Goal: Information Seeking & Learning: Learn about a topic

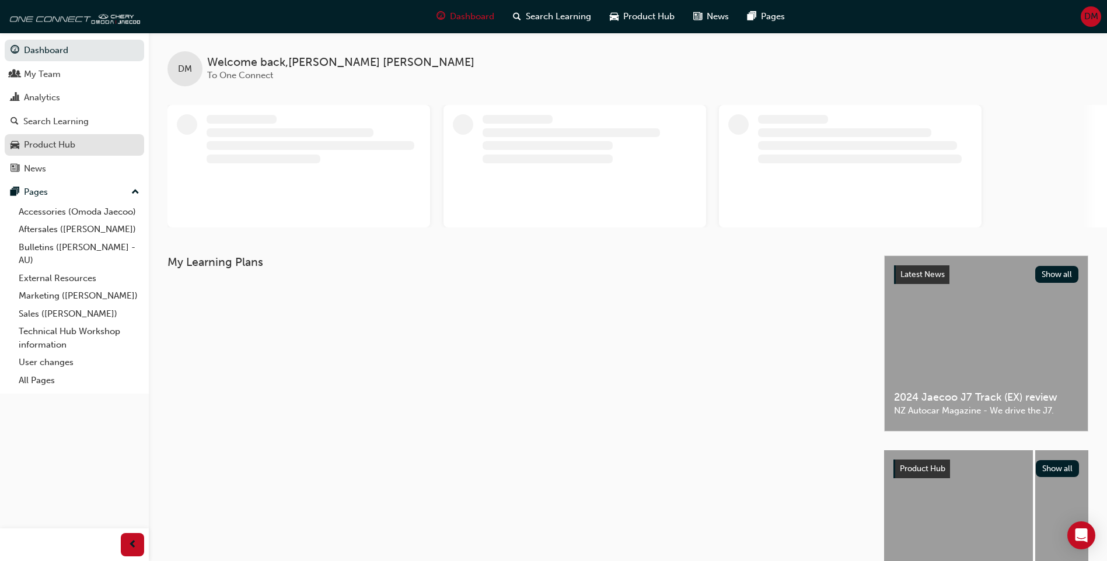
click at [76, 142] on div "Product Hub" at bounding box center [74, 145] width 128 height 15
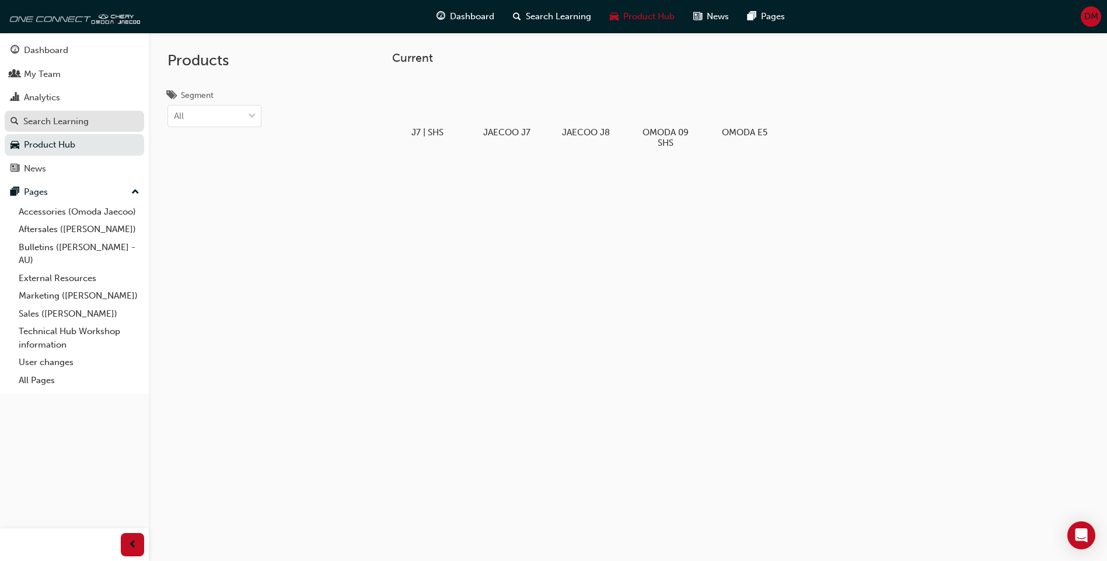
click at [103, 116] on div "Search Learning" at bounding box center [74, 121] width 128 height 15
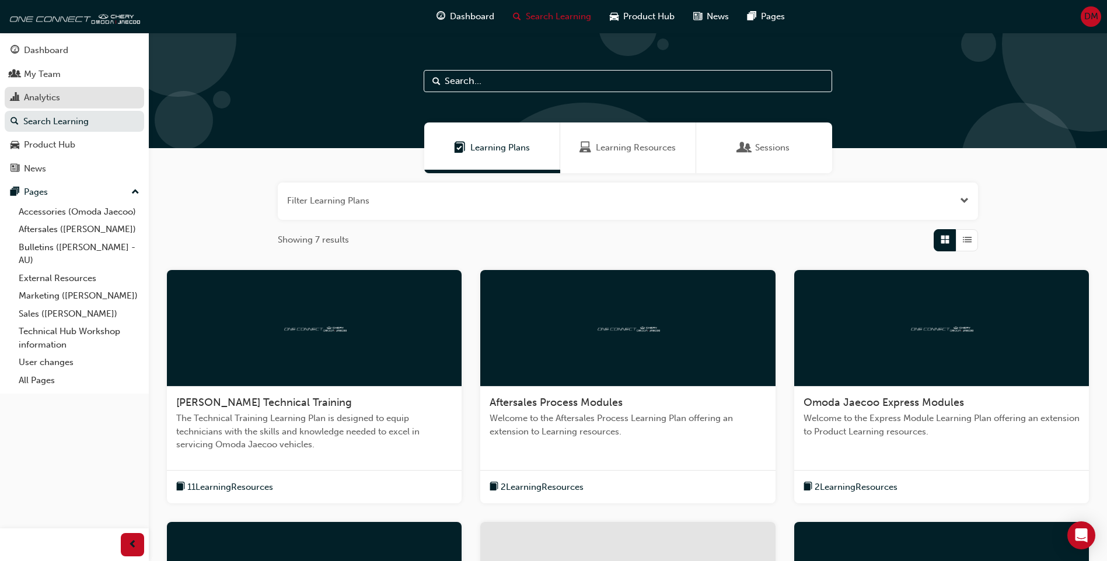
click at [24, 92] on div "Analytics" at bounding box center [42, 97] width 36 height 13
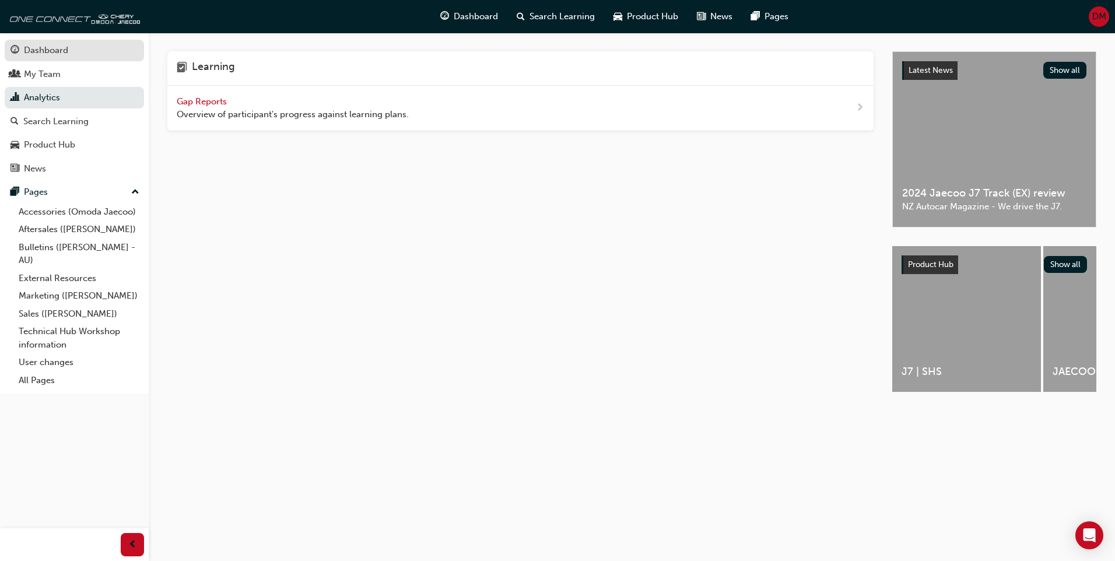
click at [48, 55] on div "Dashboard" at bounding box center [46, 50] width 44 height 13
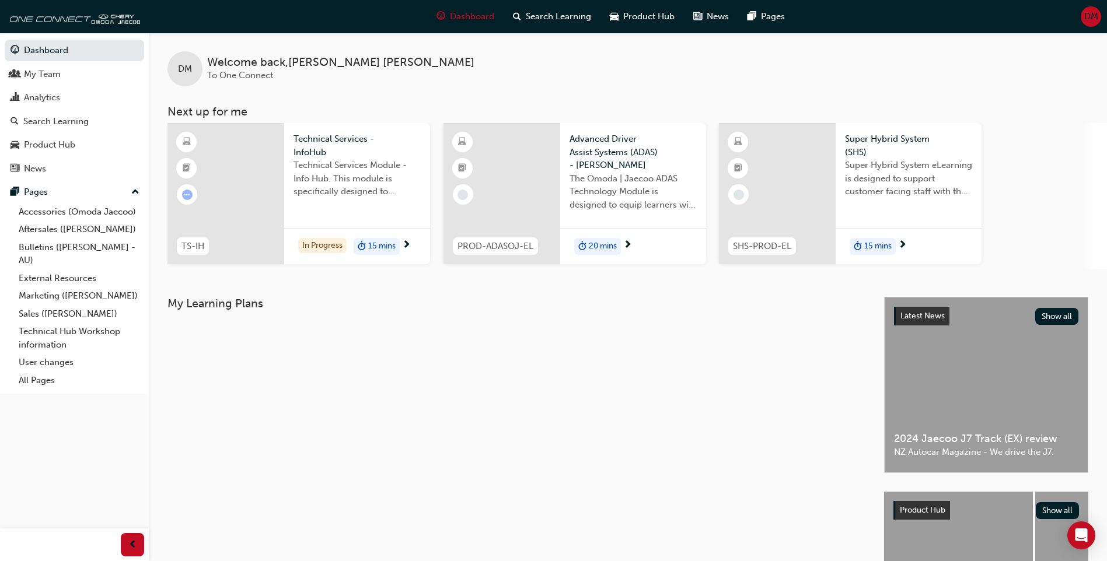
click at [531, 163] on div at bounding box center [501, 193] width 117 height 141
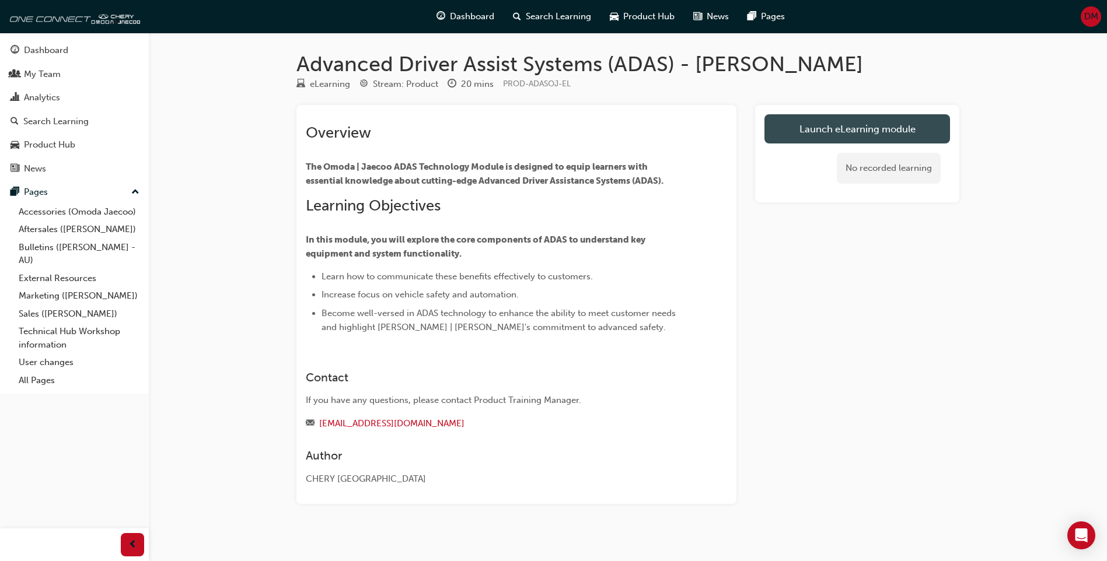
click at [853, 134] on link "Launch eLearning module" at bounding box center [856, 128] width 185 height 29
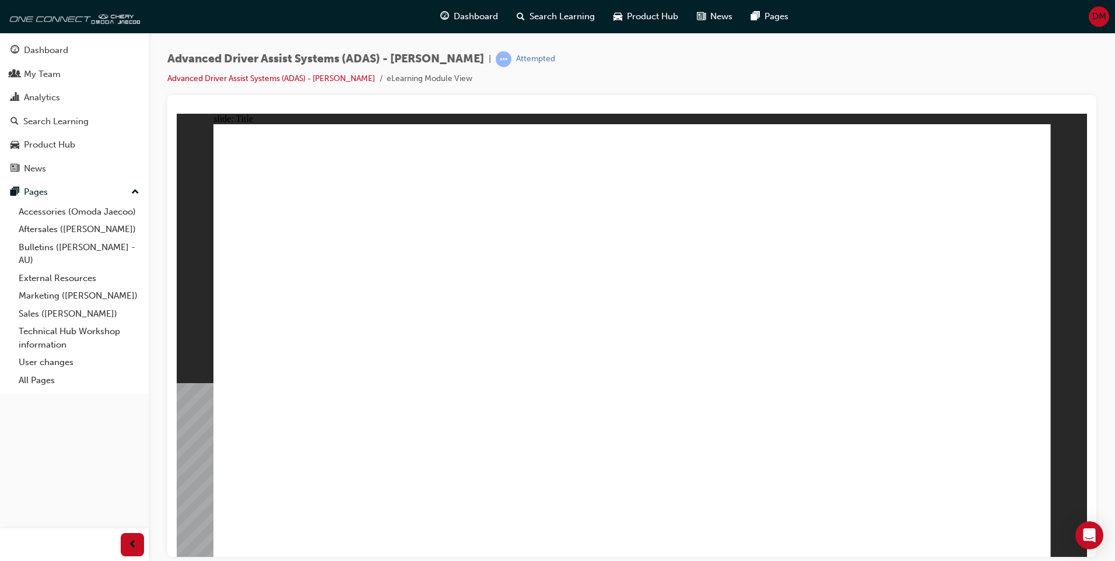
drag, startPoint x: 296, startPoint y: 336, endPoint x: 296, endPoint y: 350, distance: 14.0
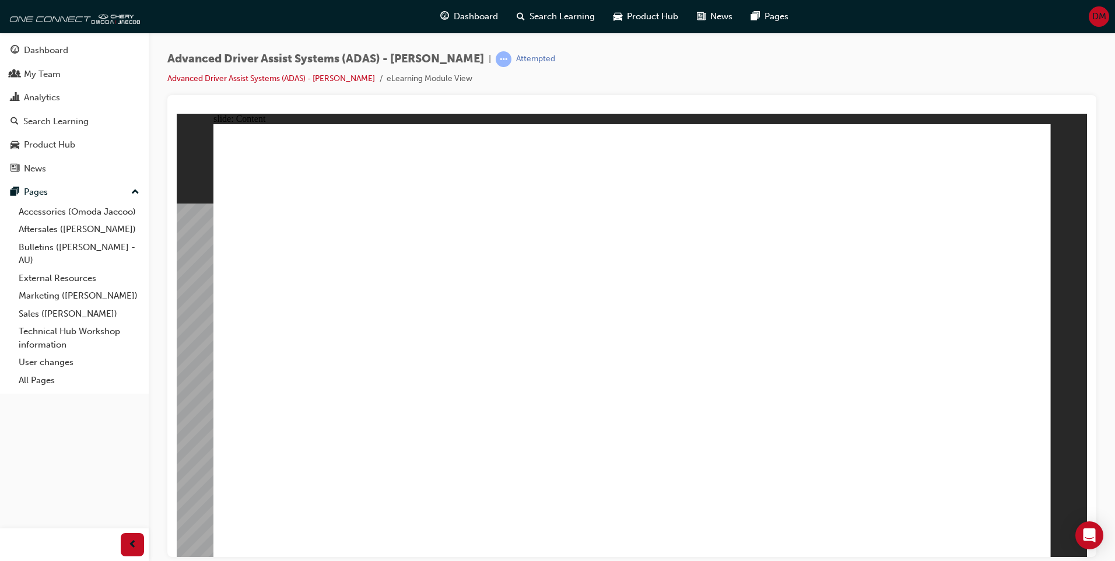
drag, startPoint x: 305, startPoint y: 216, endPoint x: 313, endPoint y: 215, distance: 7.6
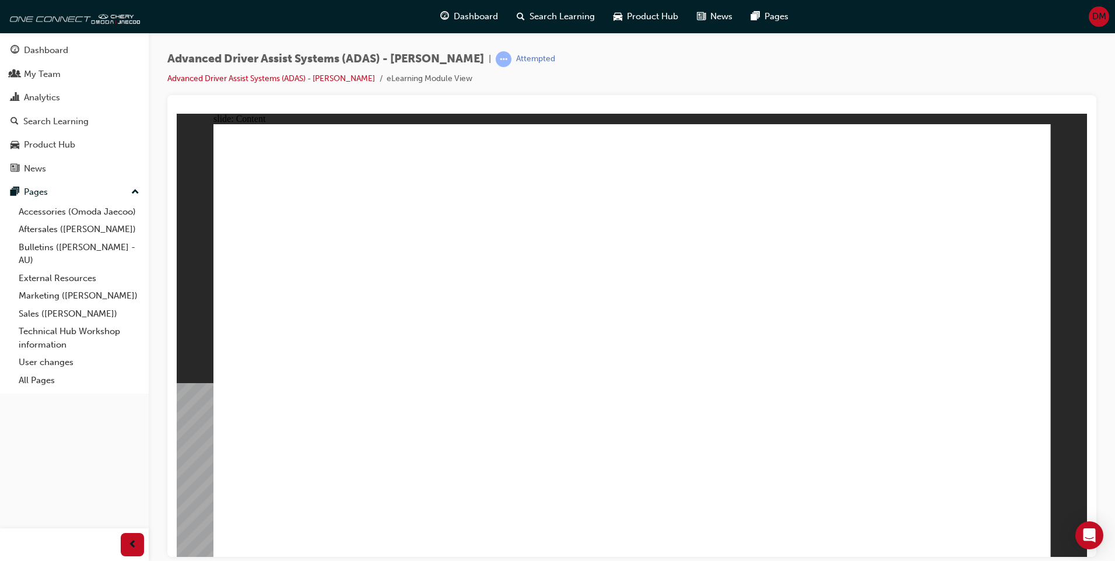
drag, startPoint x: 499, startPoint y: 473, endPoint x: 501, endPoint y: 483, distance: 10.1
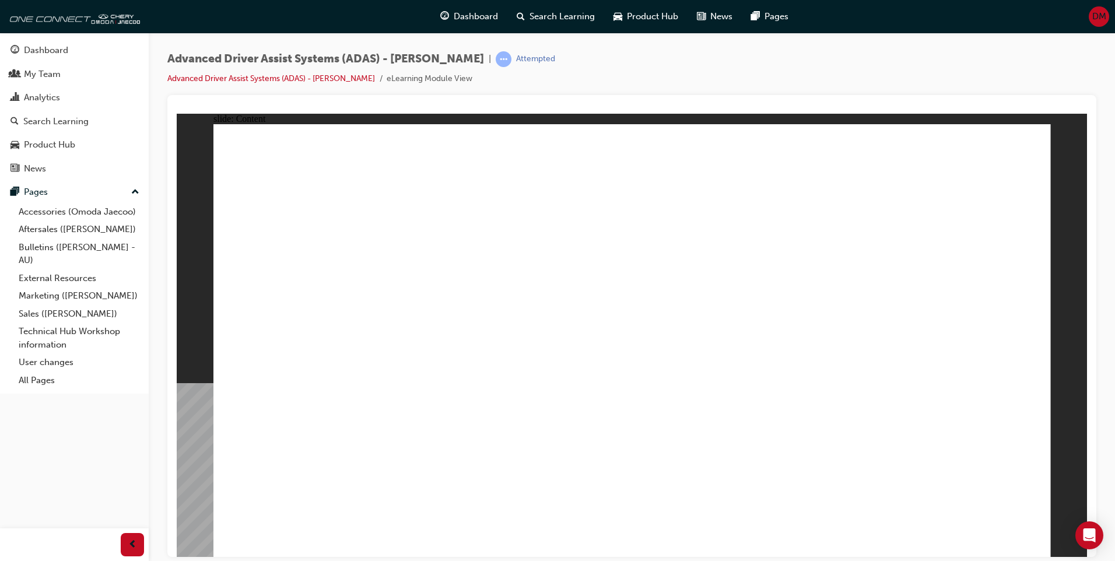
drag, startPoint x: 630, startPoint y: 466, endPoint x: 806, endPoint y: 248, distance: 279.6
drag, startPoint x: 755, startPoint y: 491, endPoint x: 797, endPoint y: 401, distance: 99.9
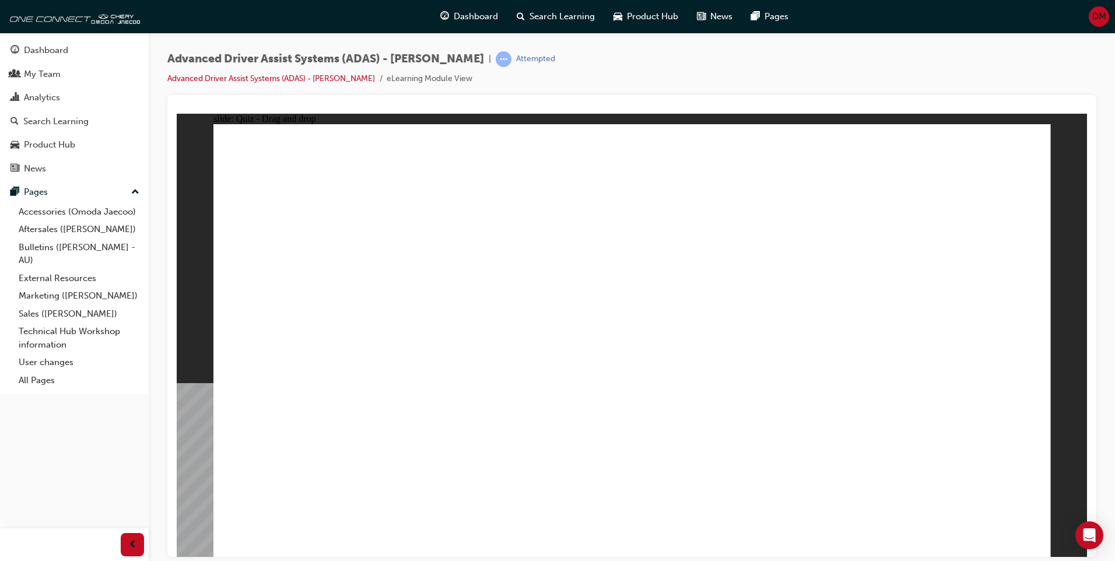
drag, startPoint x: 791, startPoint y: 457, endPoint x: 889, endPoint y: 277, distance: 204.6
drag, startPoint x: 492, startPoint y: 463, endPoint x: 908, endPoint y: 281, distance: 453.2
drag, startPoint x: 355, startPoint y: 463, endPoint x: 685, endPoint y: 253, distance: 390.8
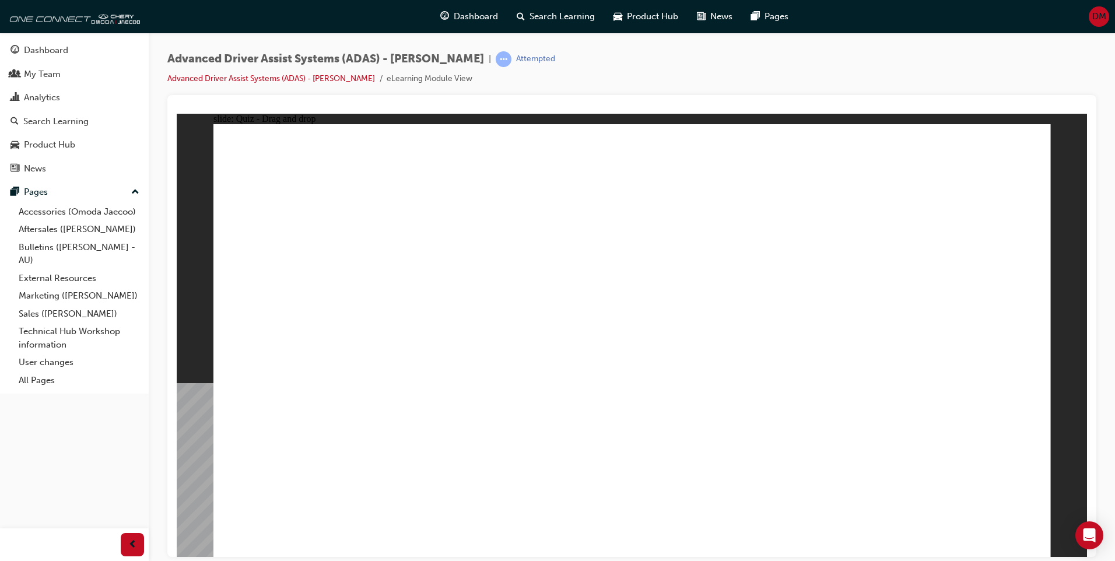
checkbox input "true"
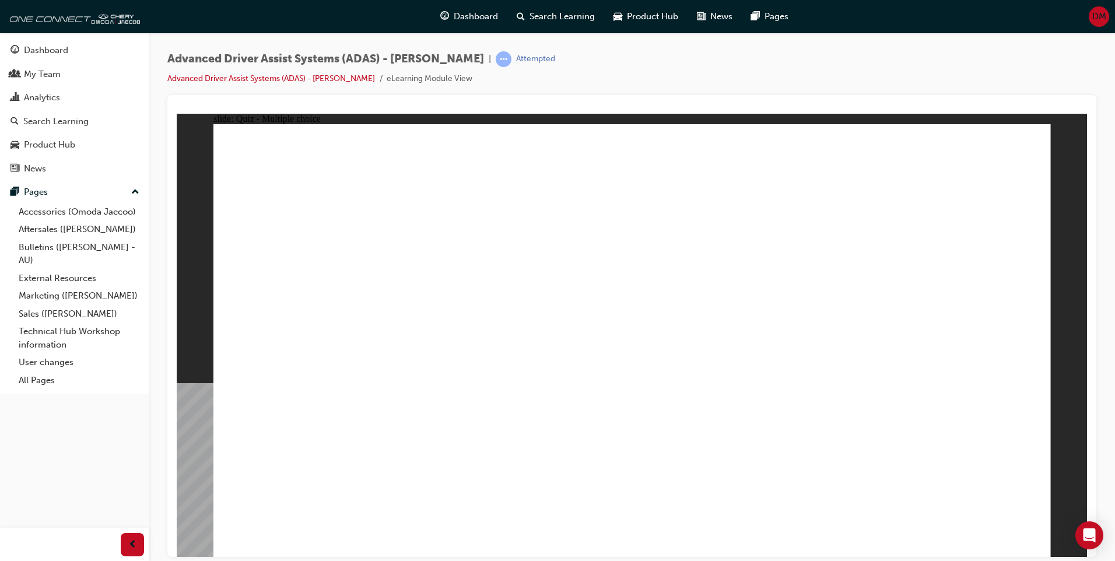
checkbox input "true"
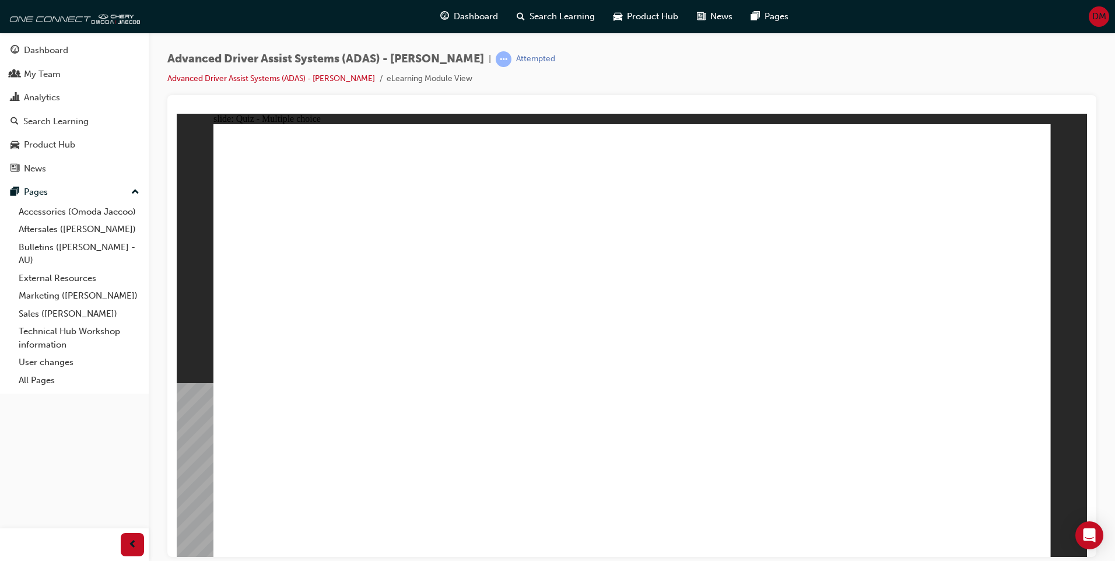
checkbox input "true"
drag, startPoint x: 810, startPoint y: 212, endPoint x: 310, endPoint y: 386, distance: 529.0
drag, startPoint x: 728, startPoint y: 212, endPoint x: 412, endPoint y: 374, distance: 354.5
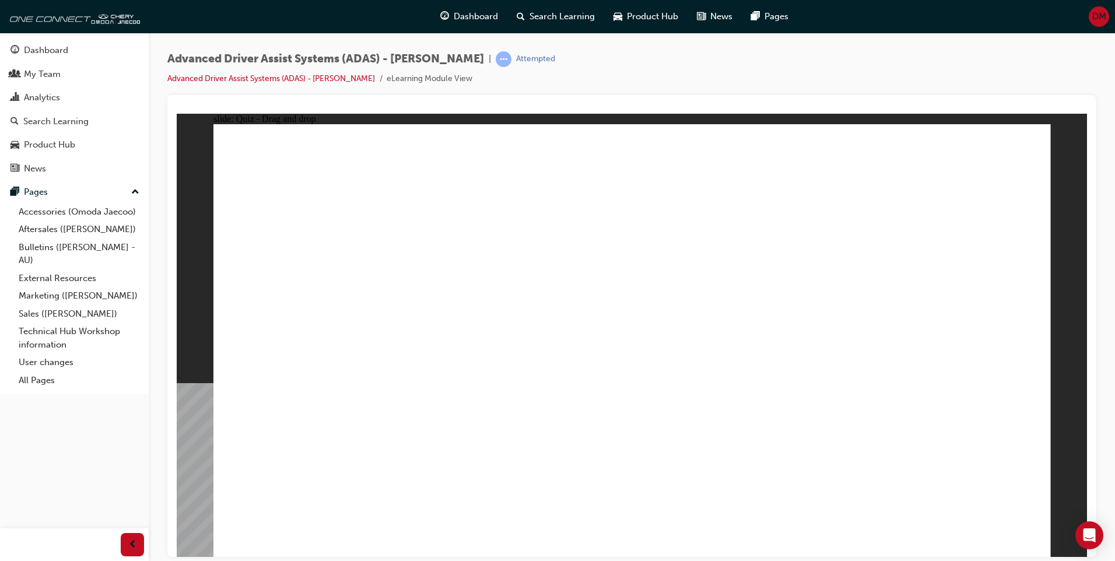
drag, startPoint x: 645, startPoint y: 165, endPoint x: 688, endPoint y: 442, distance: 279.9
drag, startPoint x: 814, startPoint y: 172, endPoint x: 457, endPoint y: 394, distance: 420.0
drag, startPoint x: 925, startPoint y: 172, endPoint x: 512, endPoint y: 391, distance: 468.1
drag, startPoint x: 657, startPoint y: 186, endPoint x: 657, endPoint y: 197, distance: 10.5
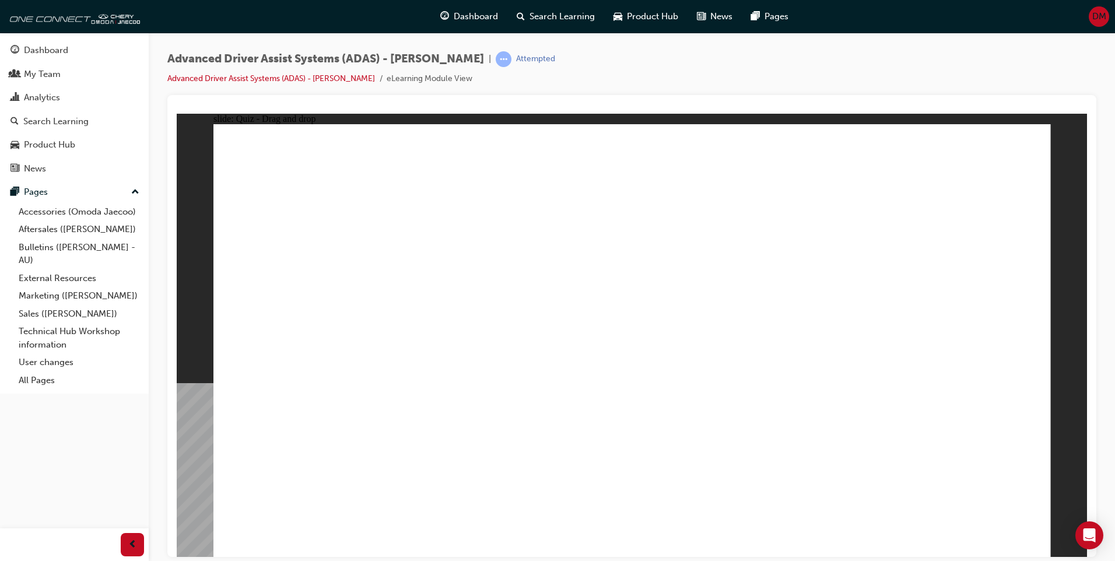
drag, startPoint x: 665, startPoint y: 221, endPoint x: 750, endPoint y: 390, distance: 189.1
drag, startPoint x: 744, startPoint y: 163, endPoint x: 811, endPoint y: 369, distance: 216.6
drag, startPoint x: 901, startPoint y: 205, endPoint x: 864, endPoint y: 408, distance: 206.4
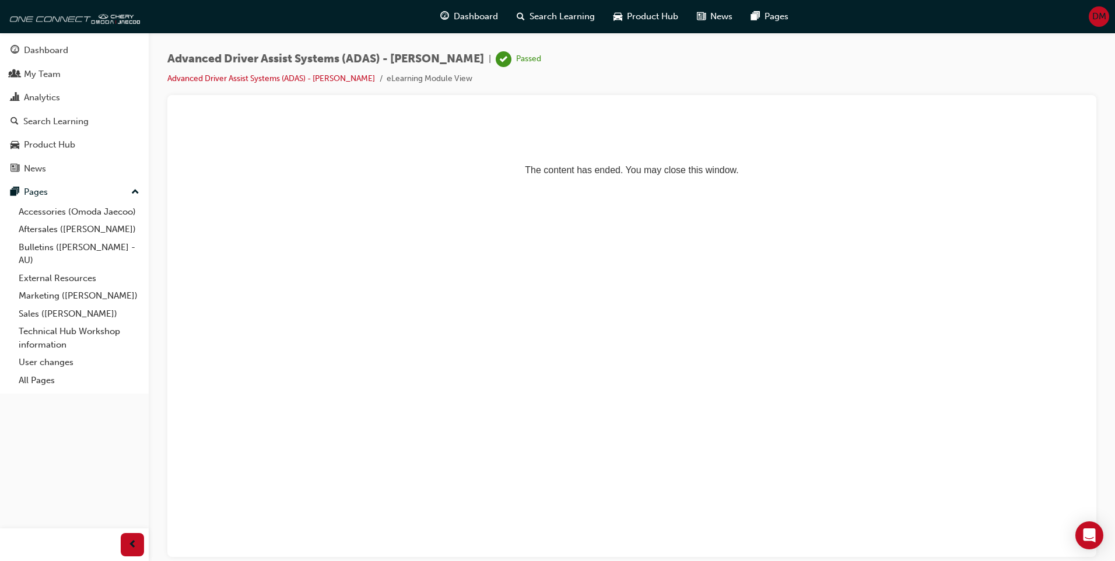
click at [70, 62] on button "Dashboard My Team Analytics Search Learning Product Hub News Pages" at bounding box center [74, 109] width 139 height 144
click at [86, 44] on div "Dashboard" at bounding box center [74, 50] width 128 height 15
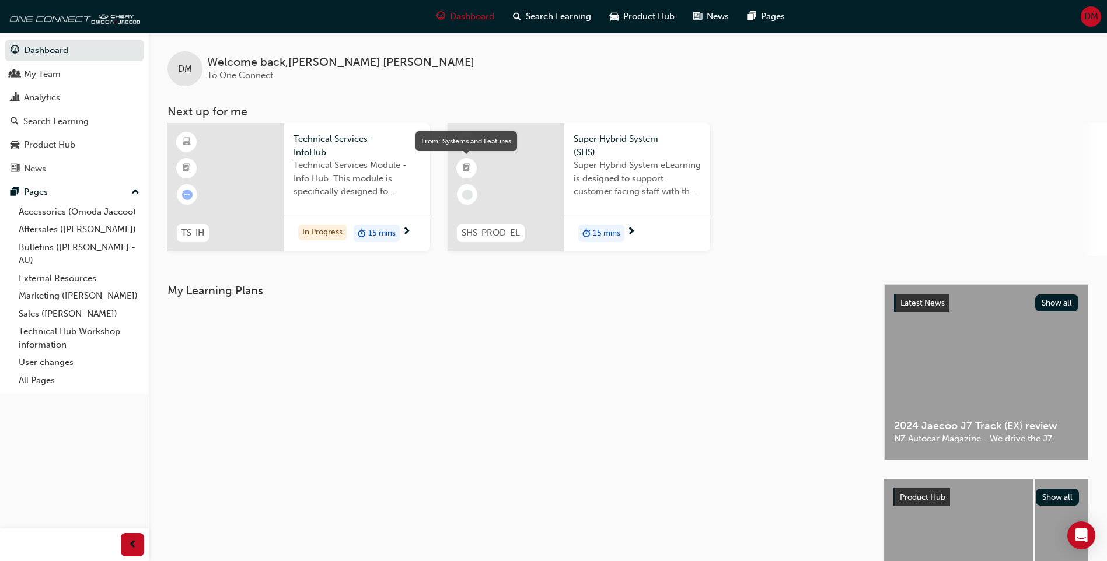
click at [548, 166] on div at bounding box center [505, 187] width 117 height 128
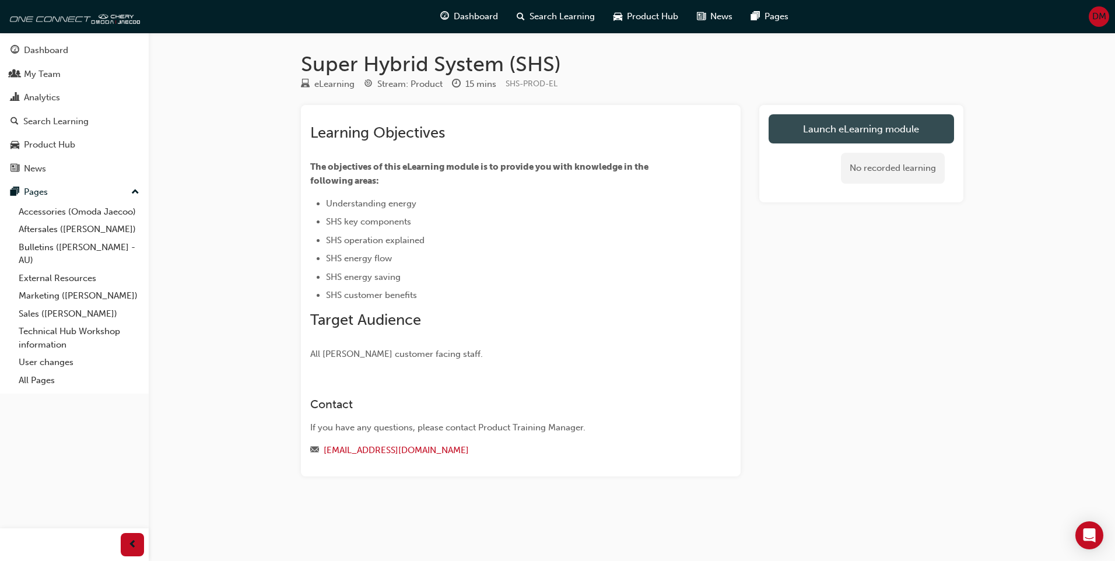
click at [943, 128] on link "Launch eLearning module" at bounding box center [861, 128] width 185 height 29
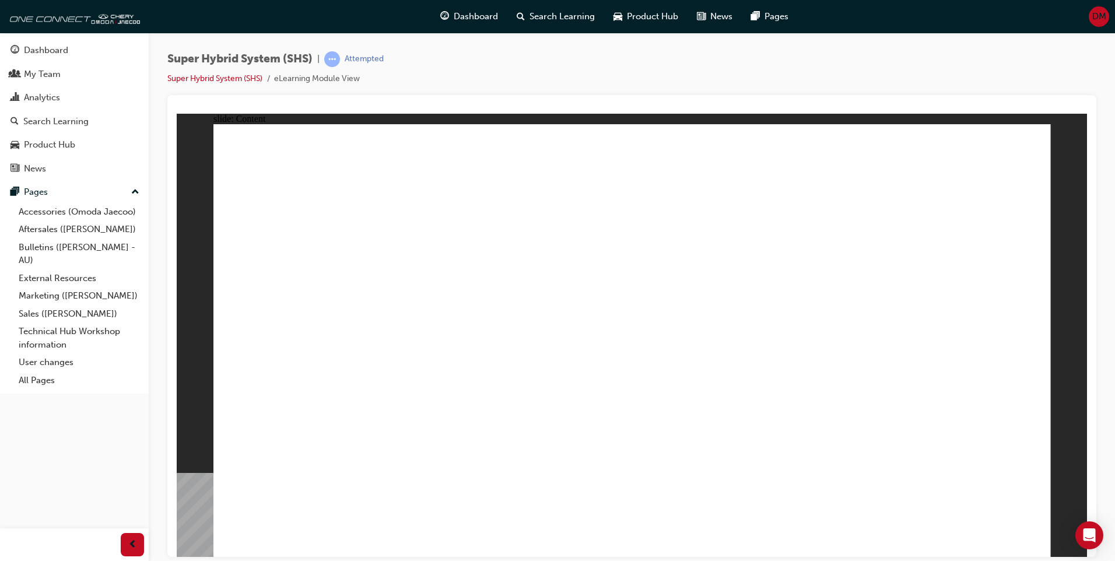
drag, startPoint x: 586, startPoint y: 346, endPoint x: 407, endPoint y: 346, distance: 179.7
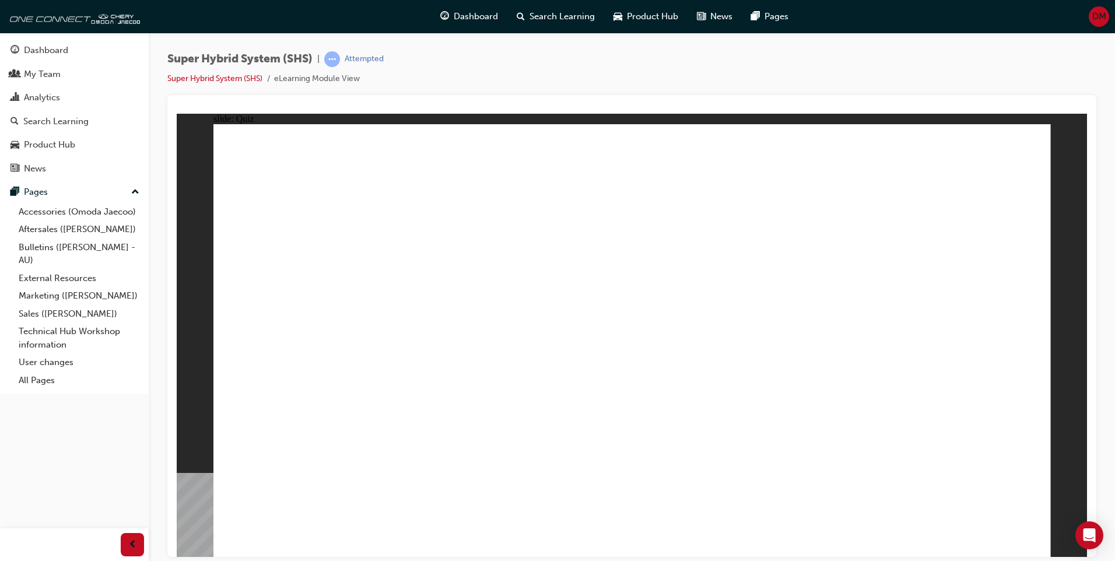
radio input "true"
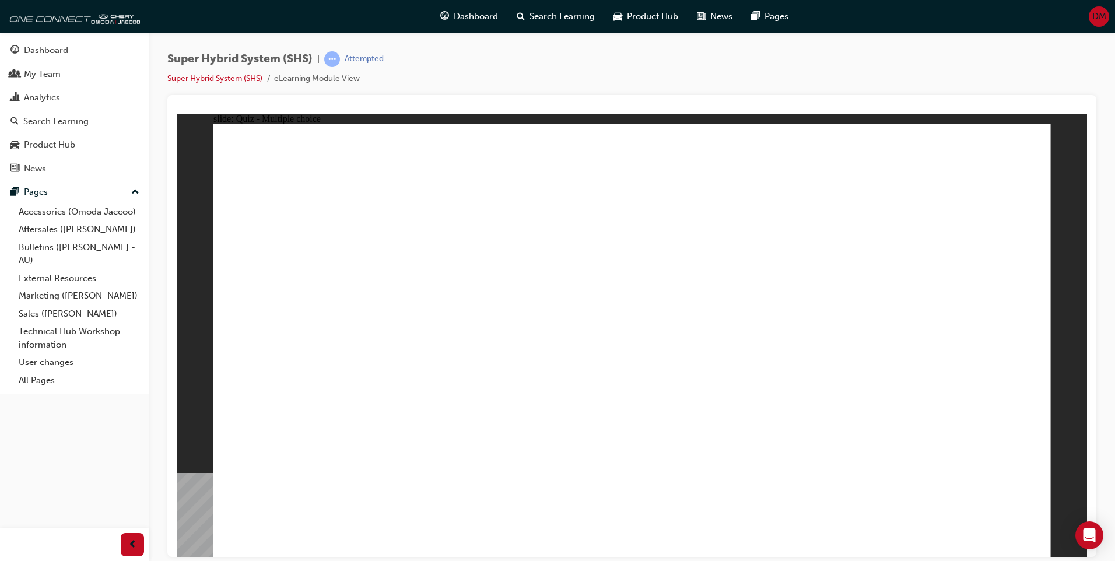
radio input "true"
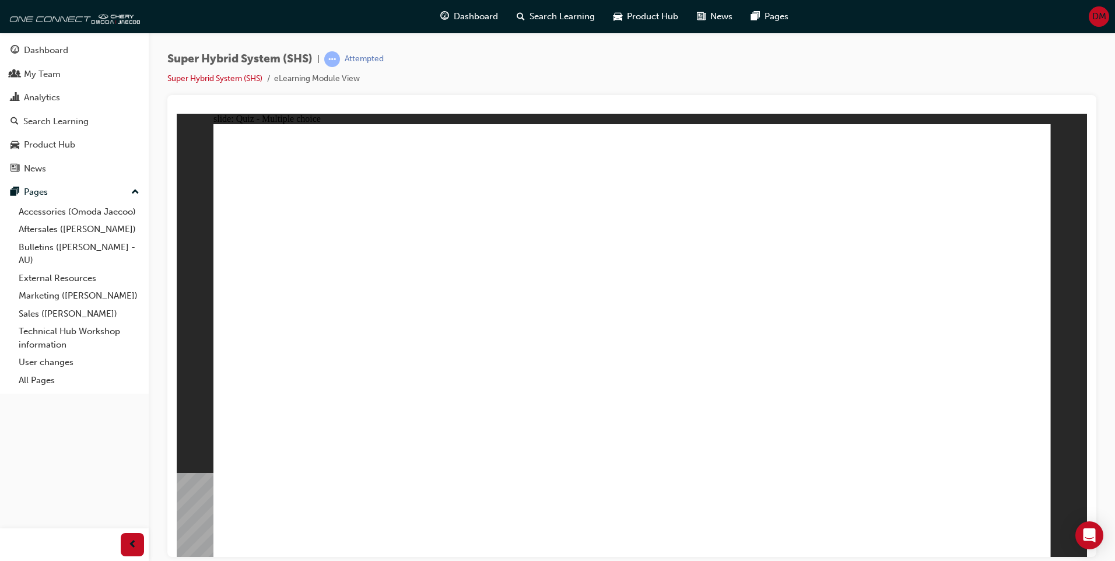
radio input "true"
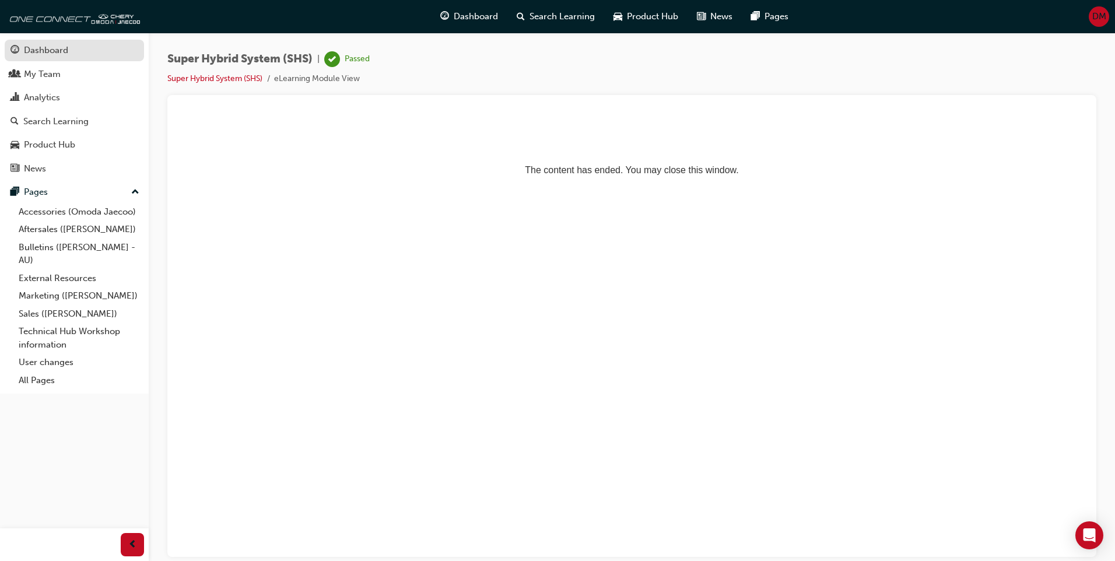
click at [19, 51] on span "guage-icon" at bounding box center [14, 50] width 9 height 10
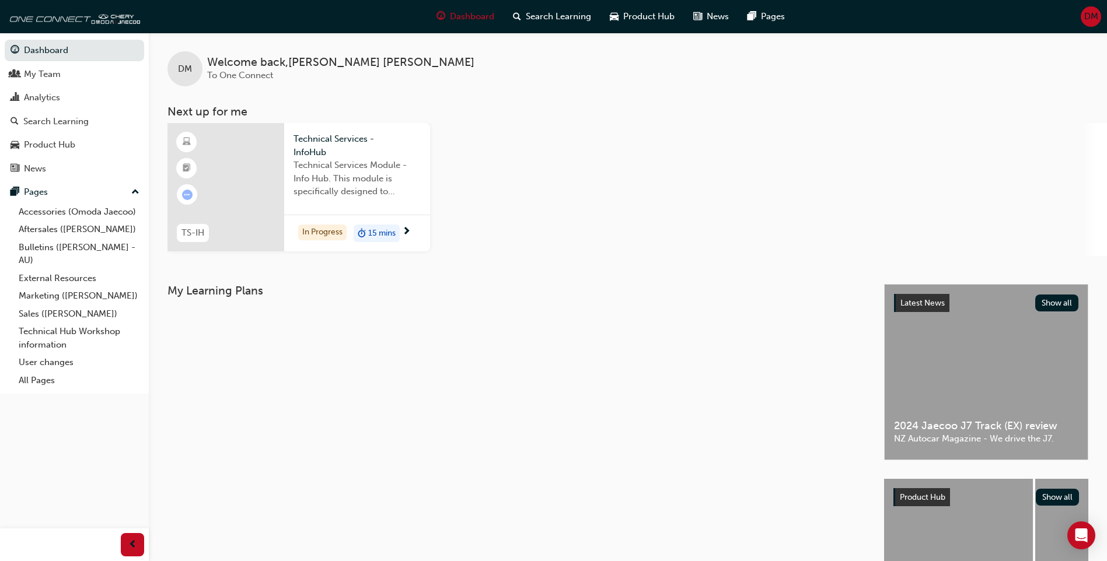
click at [369, 185] on span "Technical Services Module - Info Hub. This module is specifically designed to a…" at bounding box center [356, 179] width 127 height 40
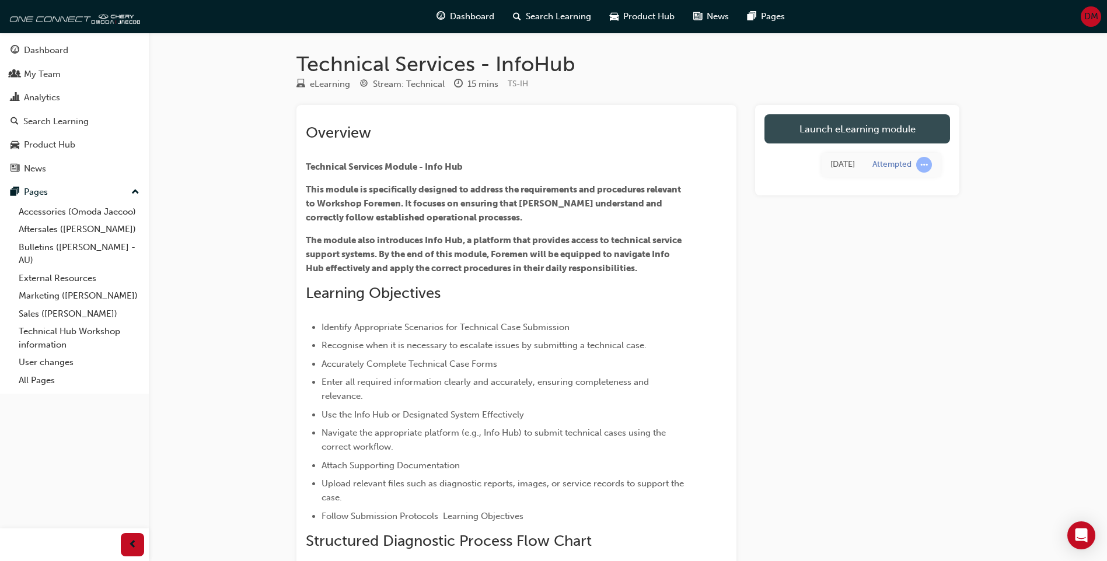
click at [855, 129] on link "Launch eLearning module" at bounding box center [856, 128] width 185 height 29
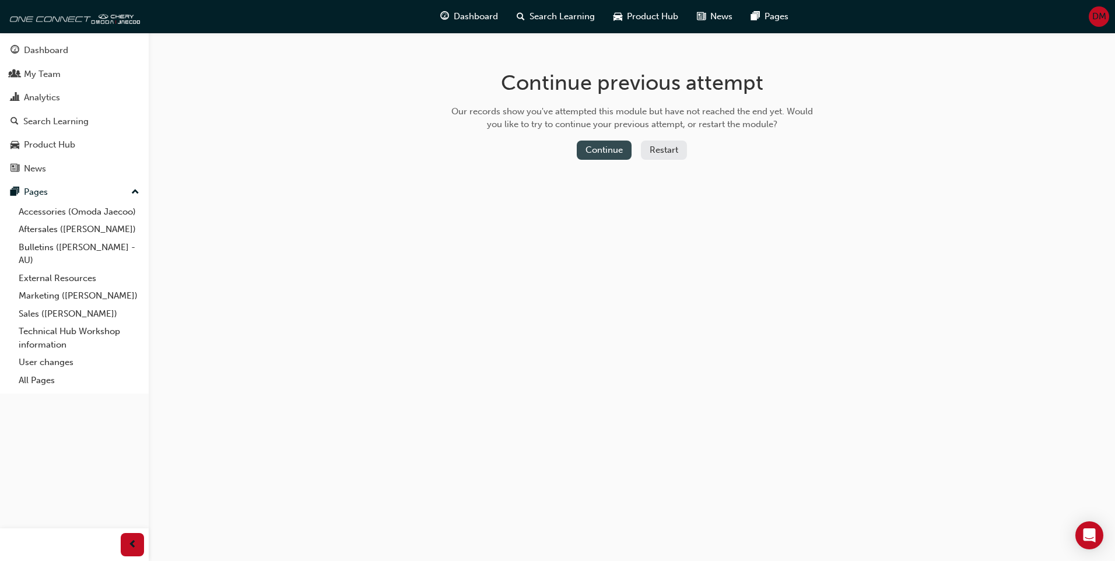
click at [621, 147] on button "Continue" at bounding box center [604, 150] width 55 height 19
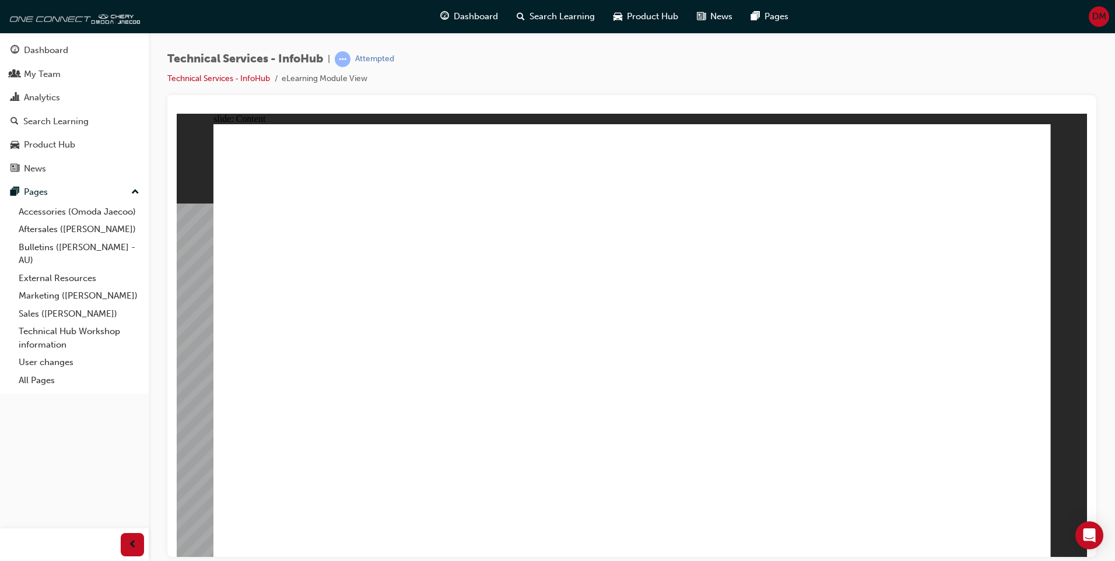
drag, startPoint x: 346, startPoint y: 325, endPoint x: 339, endPoint y: 363, distance: 39.0
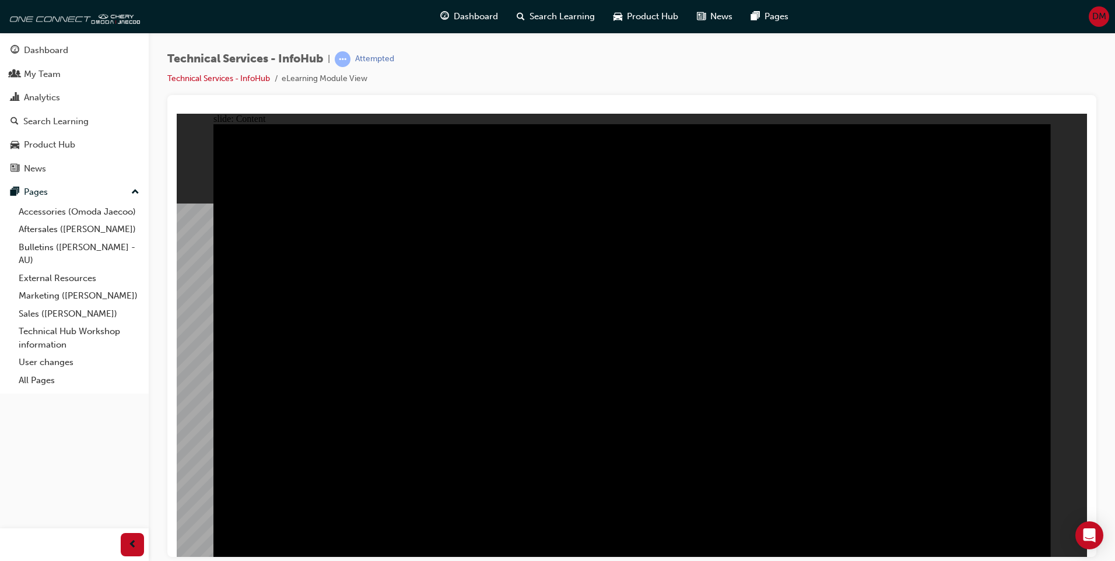
drag, startPoint x: 678, startPoint y: 164, endPoint x: 679, endPoint y: 172, distance: 7.6
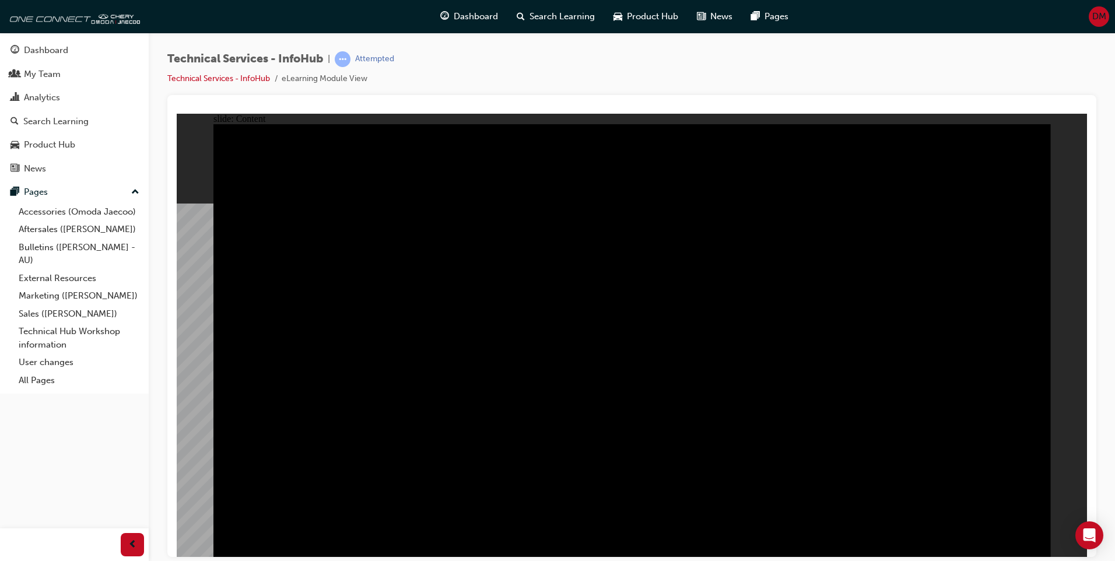
drag, startPoint x: 1027, startPoint y: 538, endPoint x: 1021, endPoint y: 536, distance: 6.1
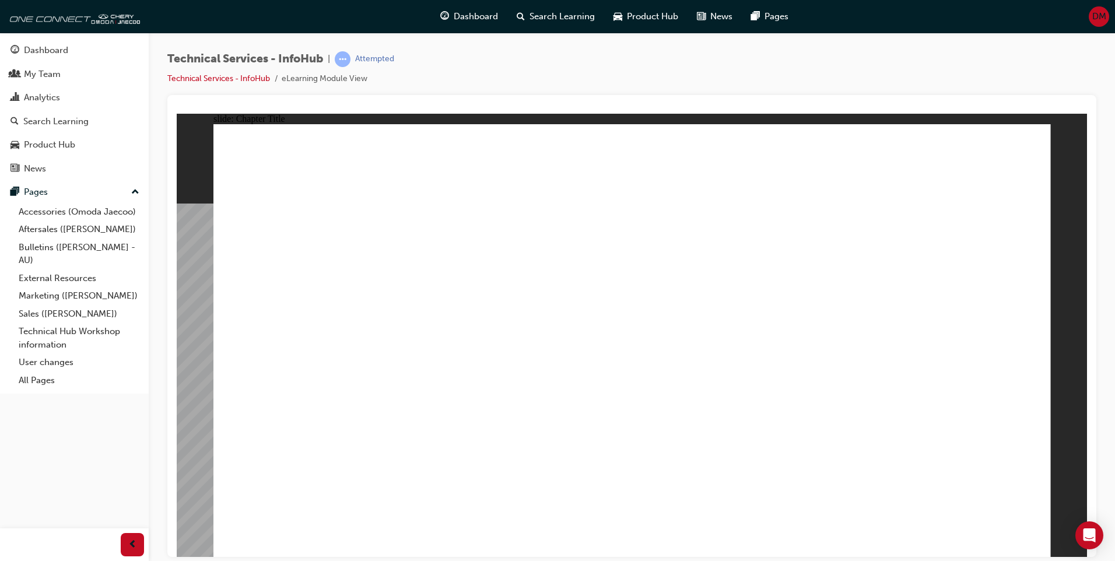
radio input "true"
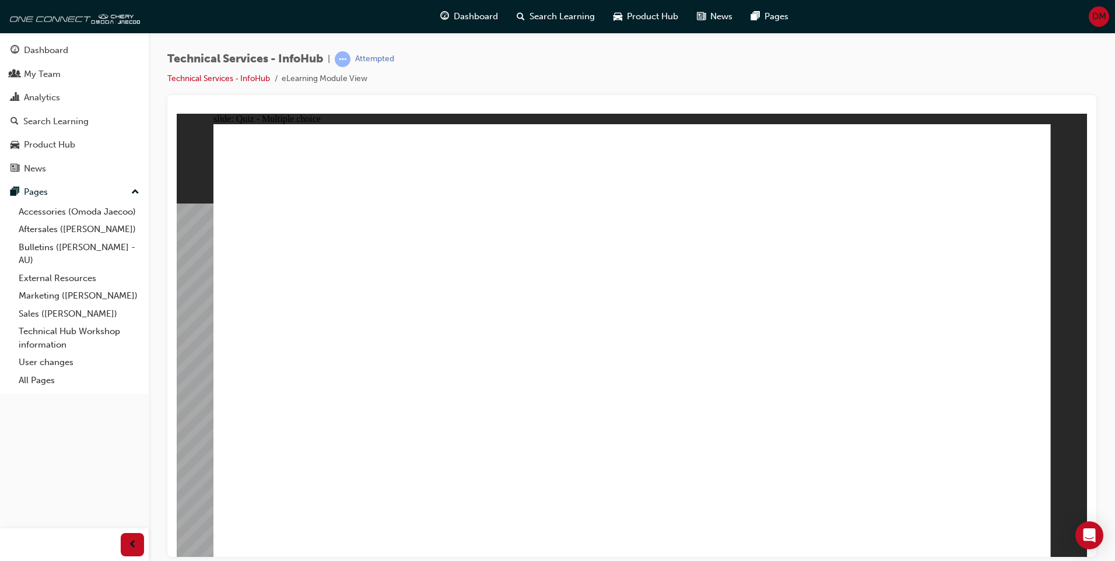
radio input "true"
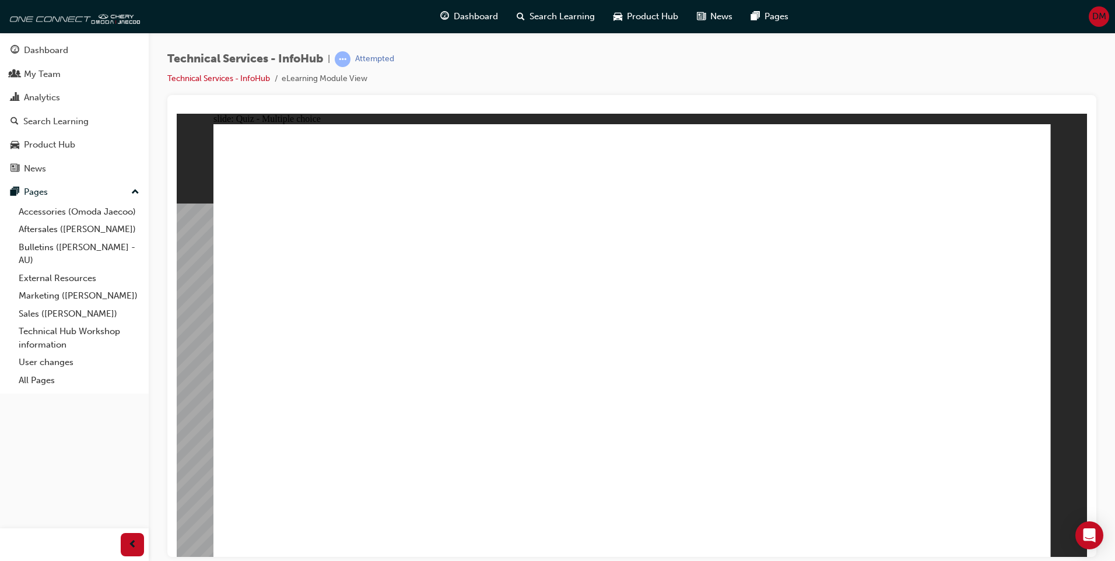
radio input "true"
drag, startPoint x: 539, startPoint y: 402, endPoint x: 512, endPoint y: 416, distance: 30.3
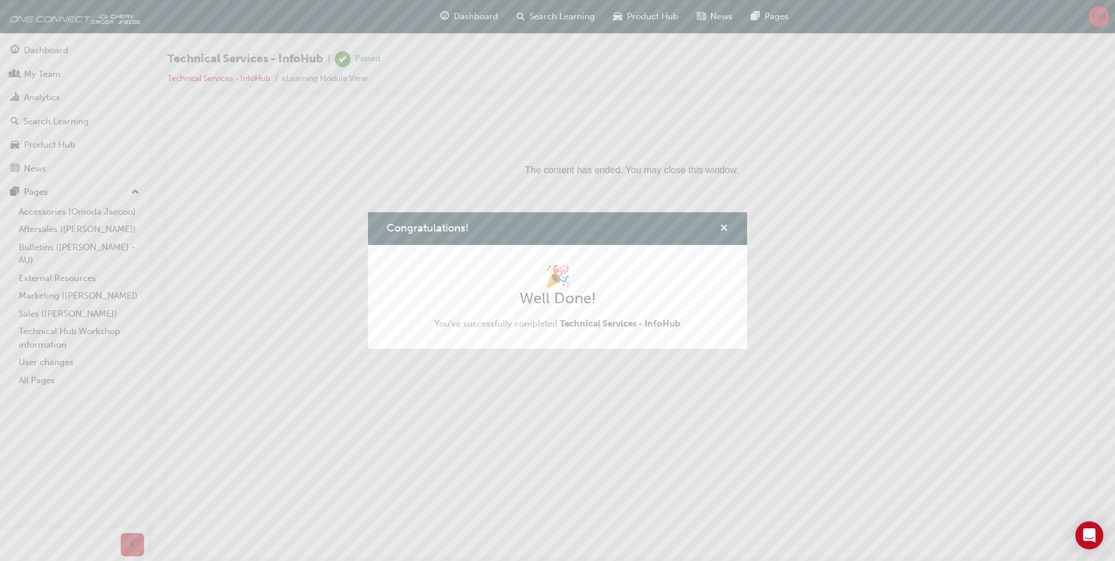
click at [721, 227] on span "cross-icon" at bounding box center [724, 229] width 9 height 10
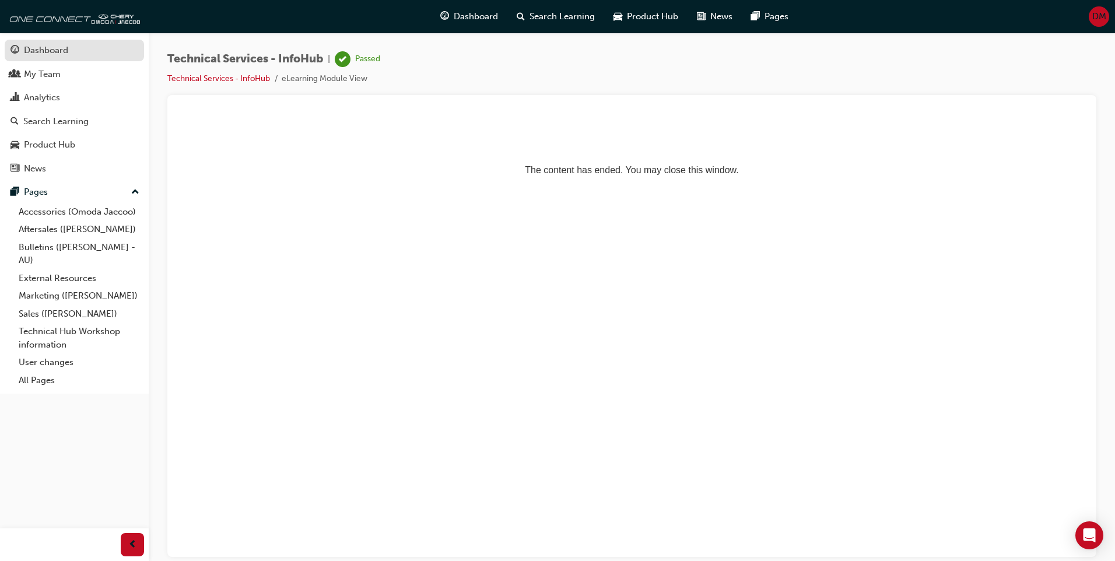
click at [11, 45] on span "guage-icon" at bounding box center [14, 50] width 9 height 10
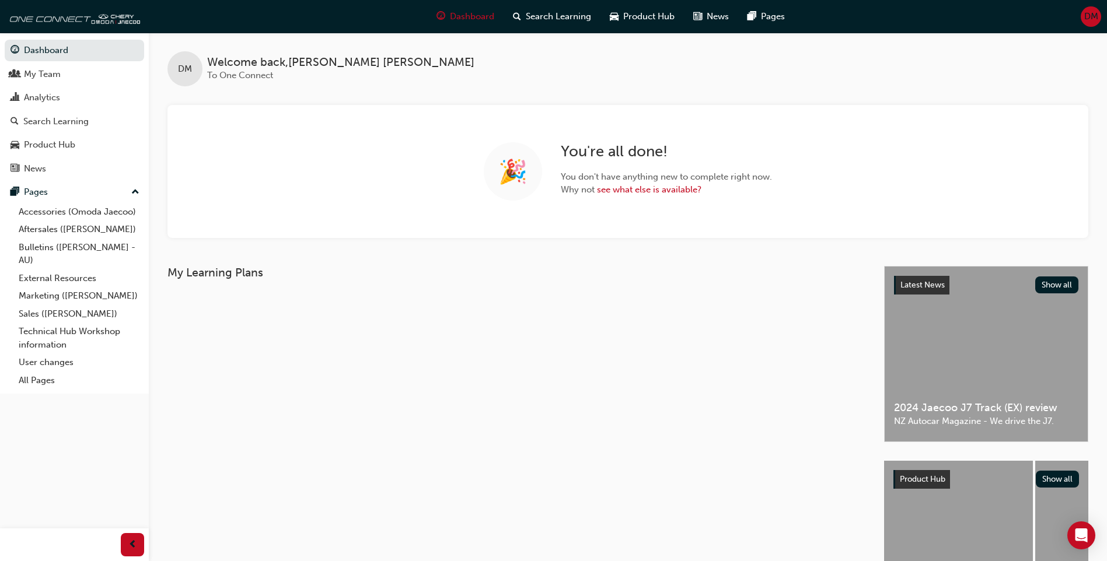
click at [1081, 22] on div "DM" at bounding box center [1090, 16] width 20 height 20
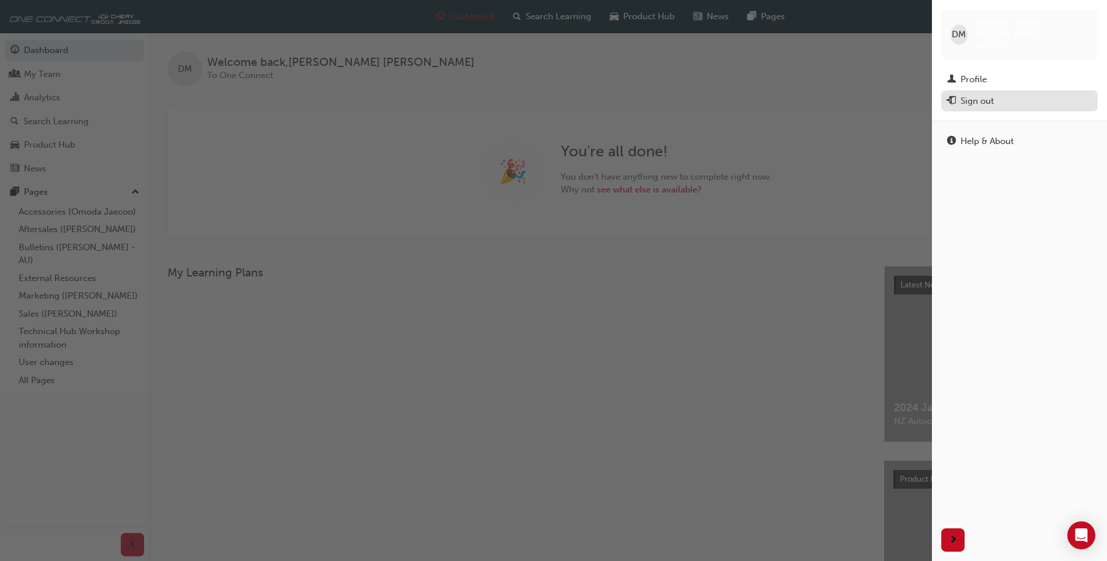
click at [1018, 96] on div "Sign out" at bounding box center [1019, 101] width 145 height 15
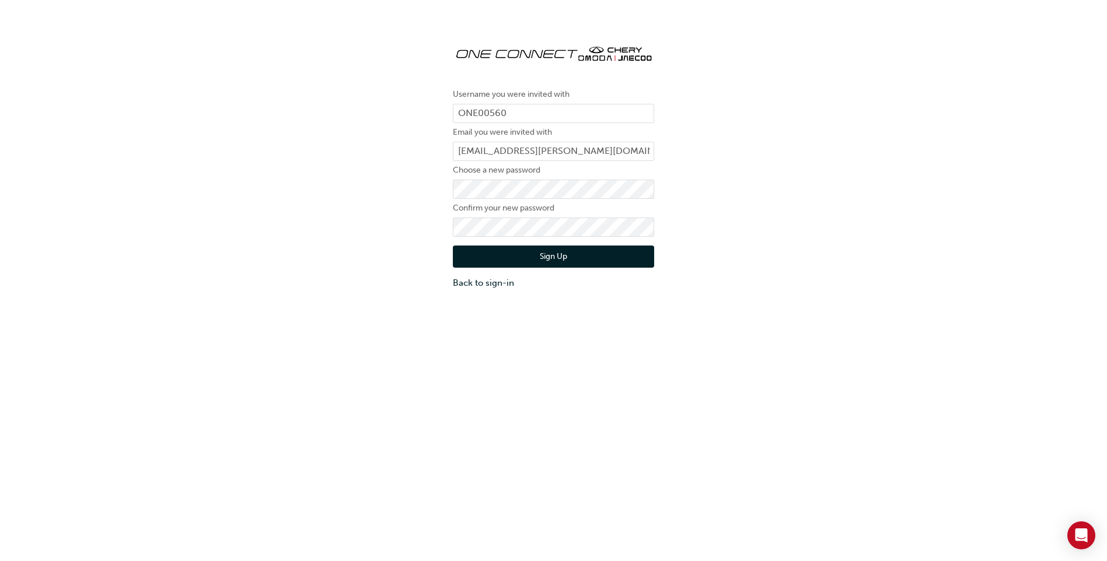
click at [779, 248] on div "Username you were invited with ONE00560 Email you were invited with [PERSON_NAM…" at bounding box center [553, 162] width 1107 height 272
click at [372, 257] on div "Username you were invited with ONE00560 Email you were invited with [PERSON_NAM…" at bounding box center [553, 162] width 1107 height 272
click at [409, 219] on div "Username you were invited with ONE00560 Email you were invited with jack.horwit…" at bounding box center [553, 162] width 1107 height 272
click at [614, 148] on input "jack.horwitz@ccauto.com.au" at bounding box center [553, 152] width 201 height 20
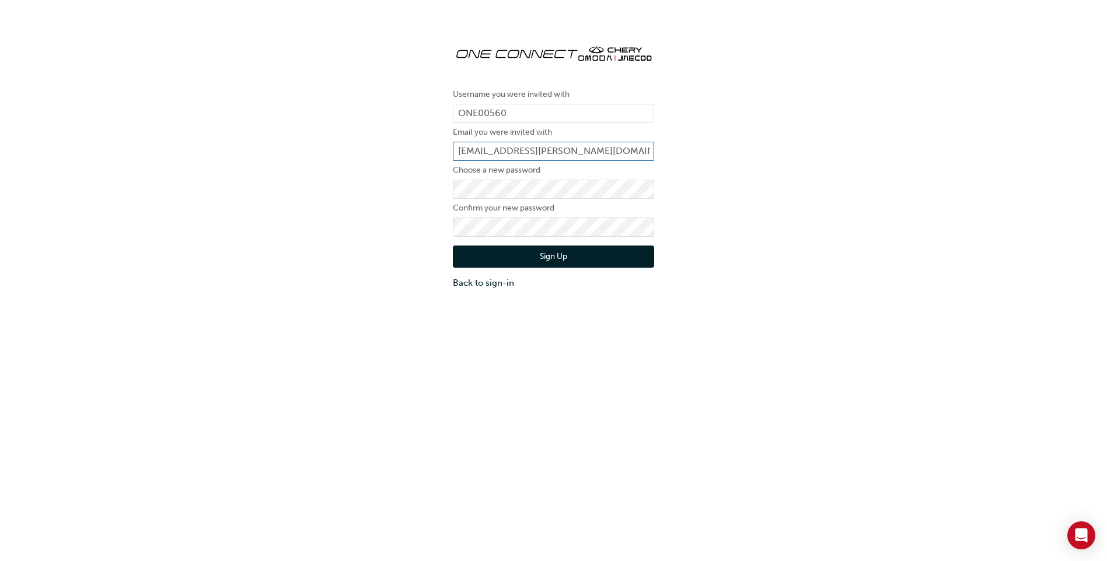
click at [614, 148] on input "jack.horwitz@ccauto.com.au" at bounding box center [553, 152] width 201 height 20
click at [503, 262] on button "Sign Up" at bounding box center [553, 257] width 201 height 22
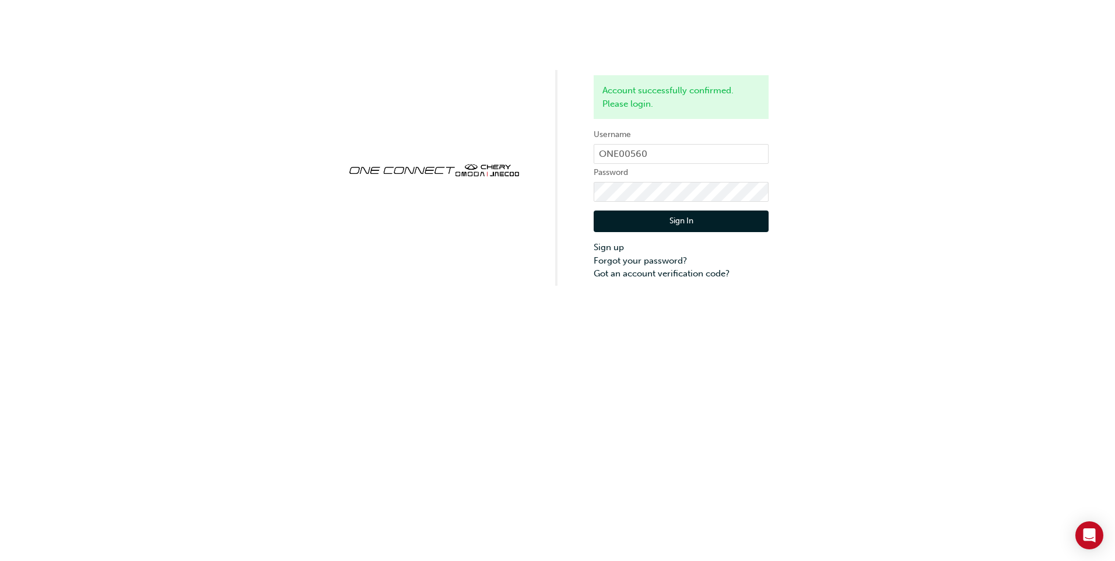
click at [845, 146] on div "Account successfully confirmed. Please login. Username ONE00560 Password Sign I…" at bounding box center [557, 143] width 1115 height 286
click at [688, 228] on button "Sign In" at bounding box center [681, 222] width 175 height 22
